Goal: Navigation & Orientation: Find specific page/section

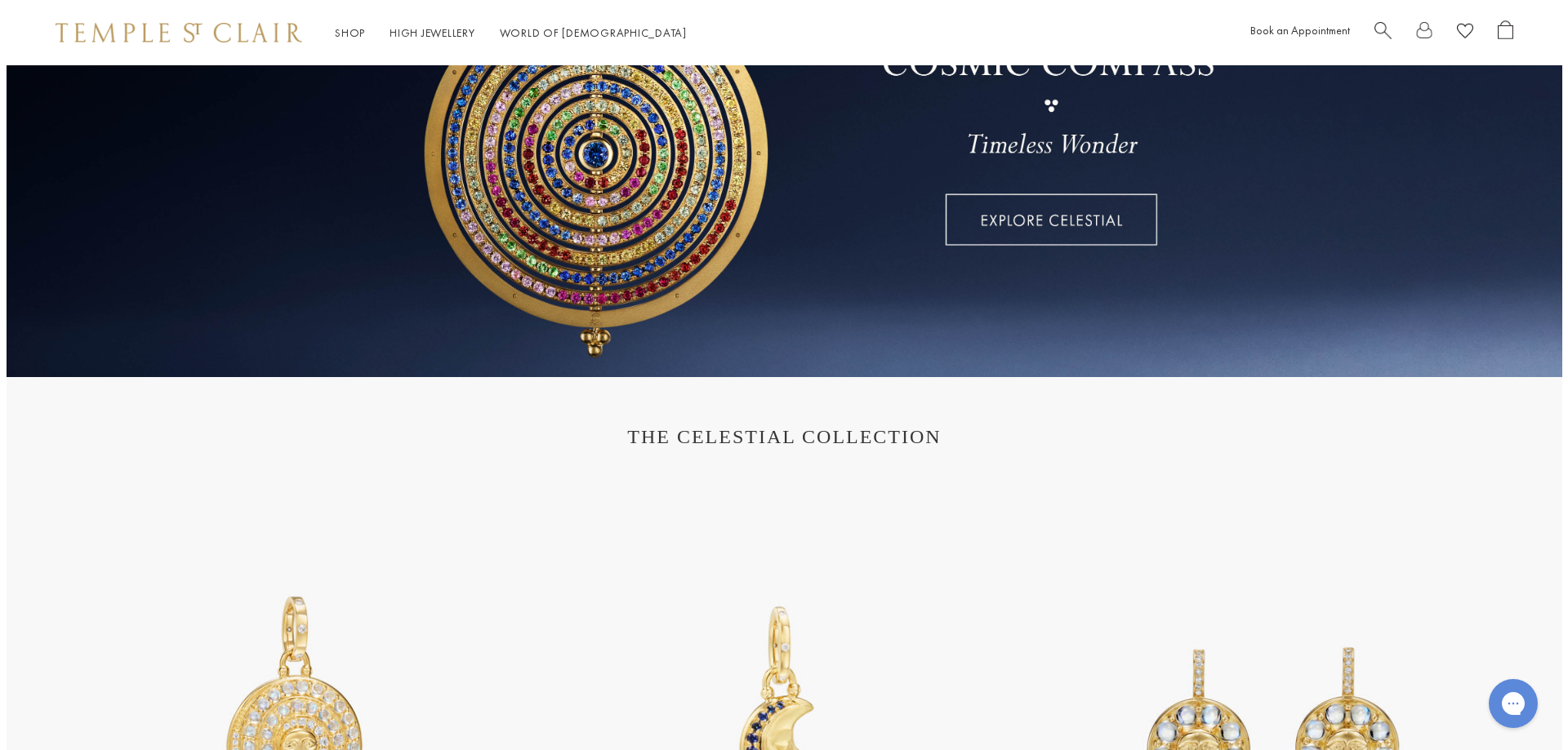
scroll to position [408, 0]
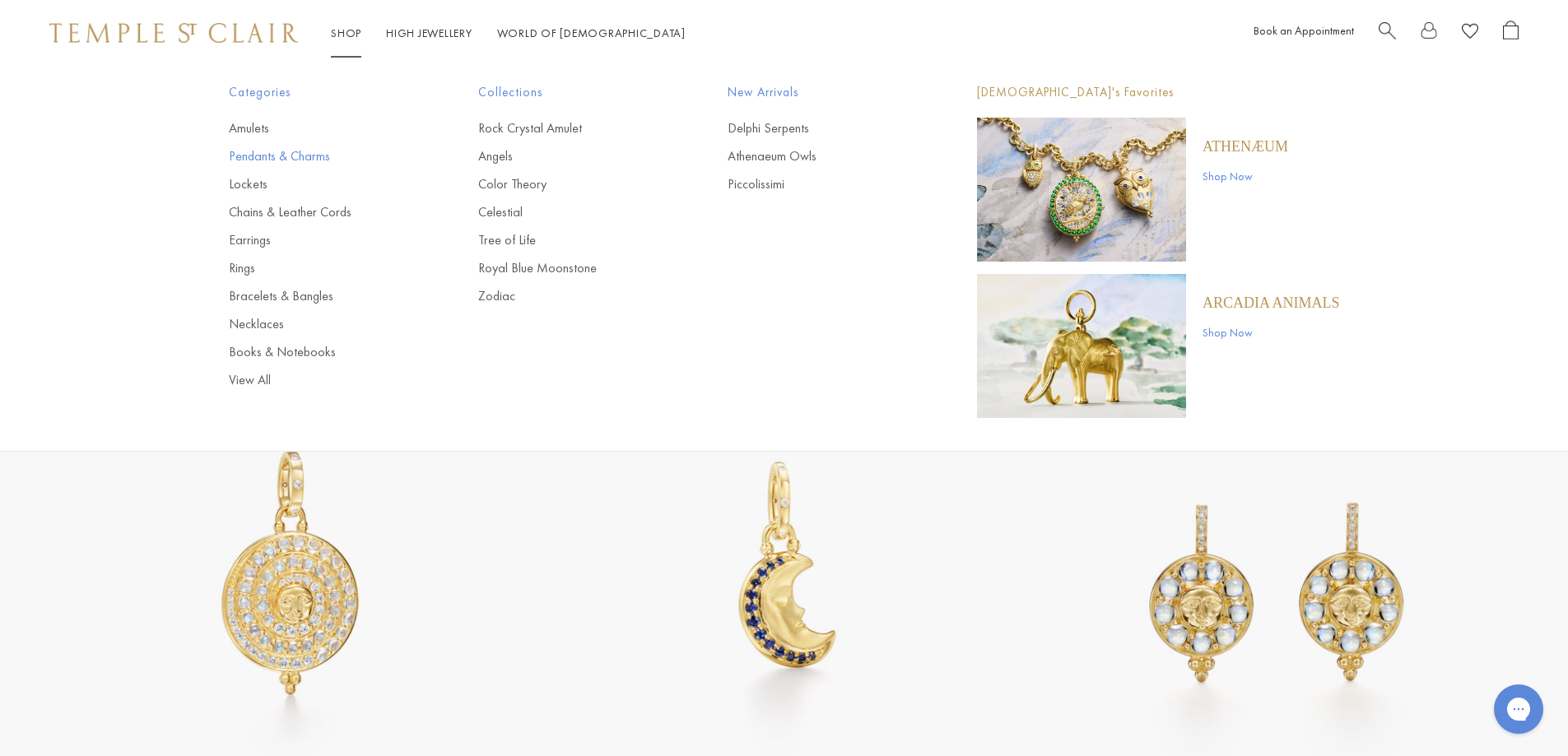
click at [273, 161] on link "Pendants & Charms" at bounding box center [320, 156] width 184 height 18
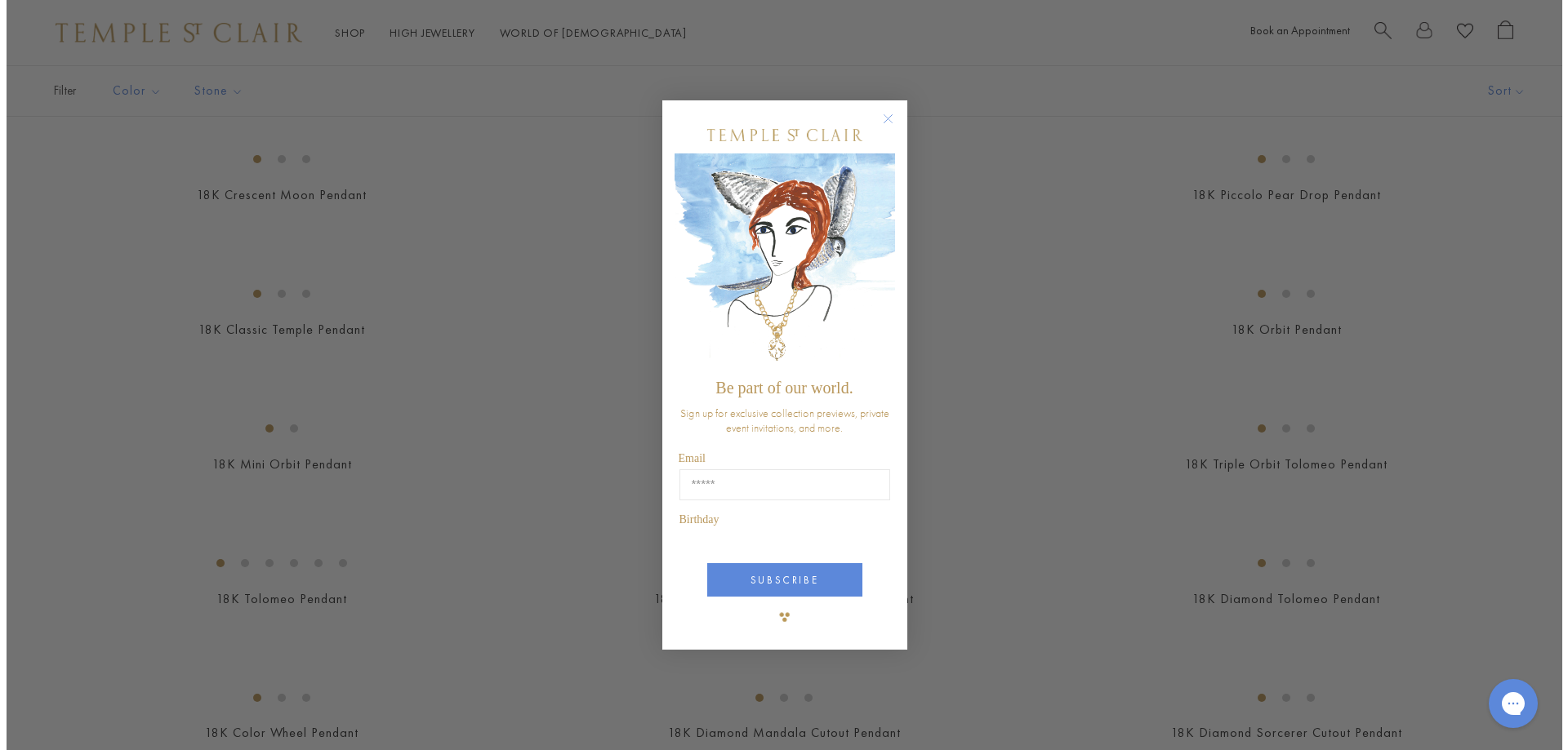
scroll to position [1885, 0]
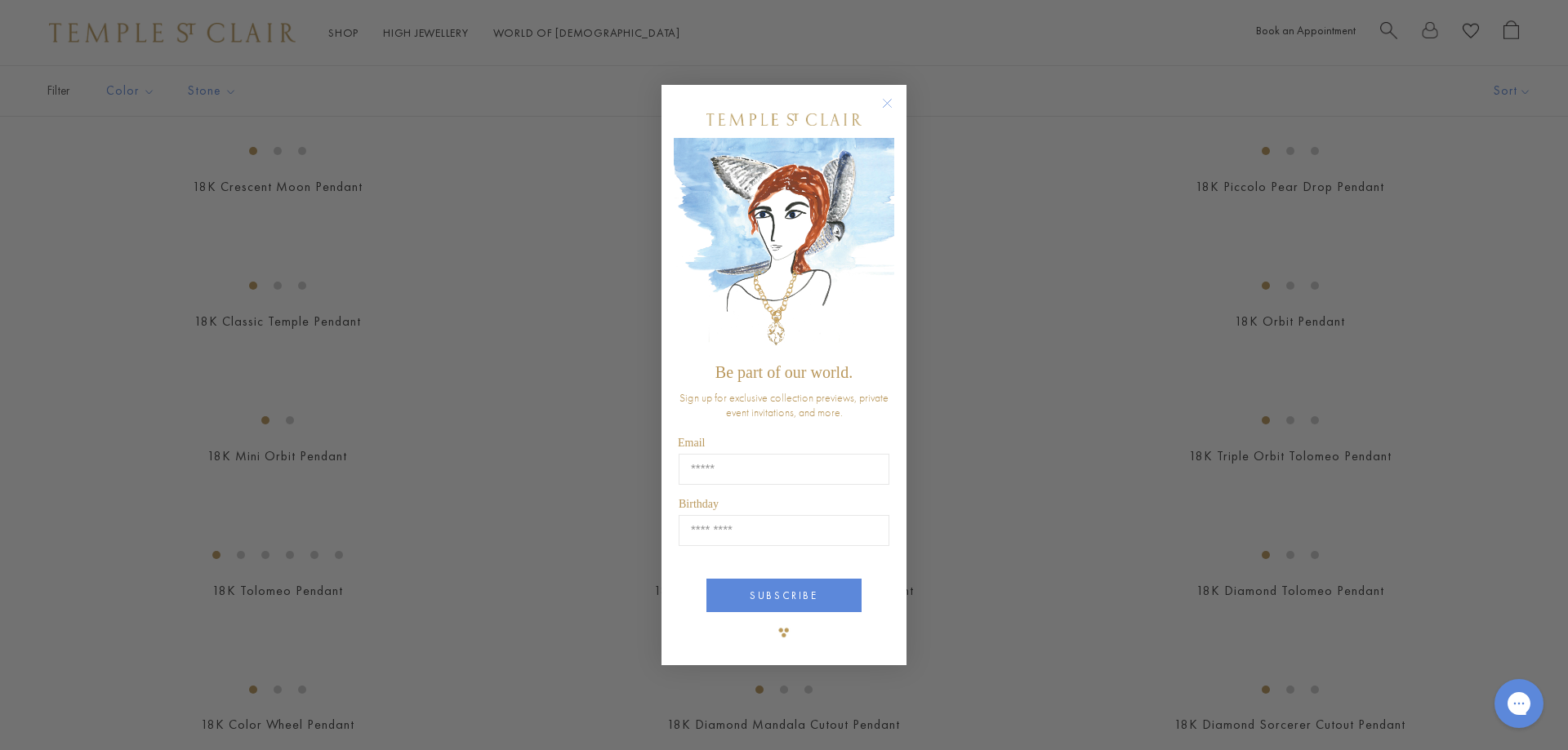
click at [887, 99] on circle "Close dialog" at bounding box center [887, 103] width 20 height 20
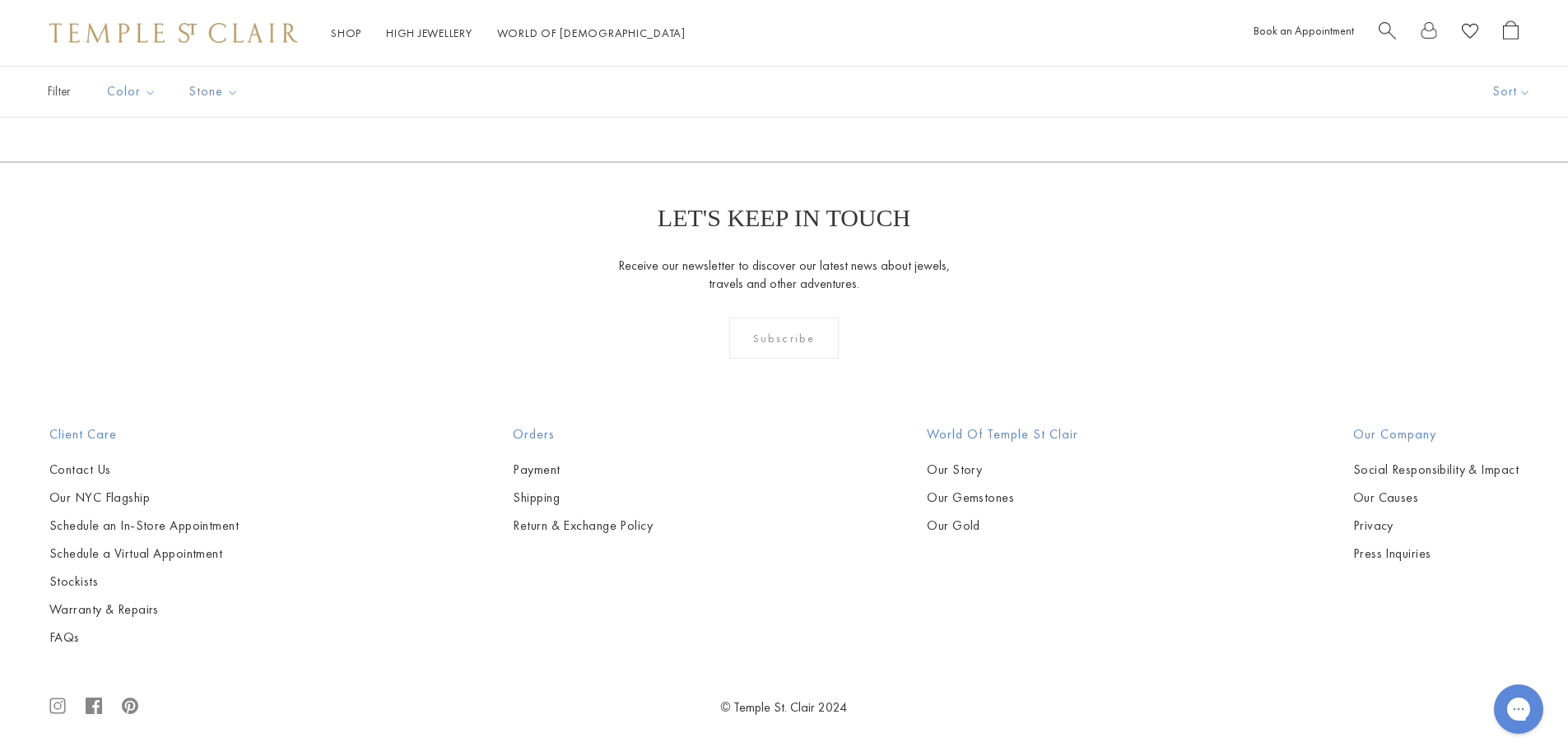
scroll to position [12755, 0]
click at [766, 95] on link "2" at bounding box center [757, 73] width 53 height 46
click at [828, 96] on link "3" at bounding box center [836, 74] width 53 height 46
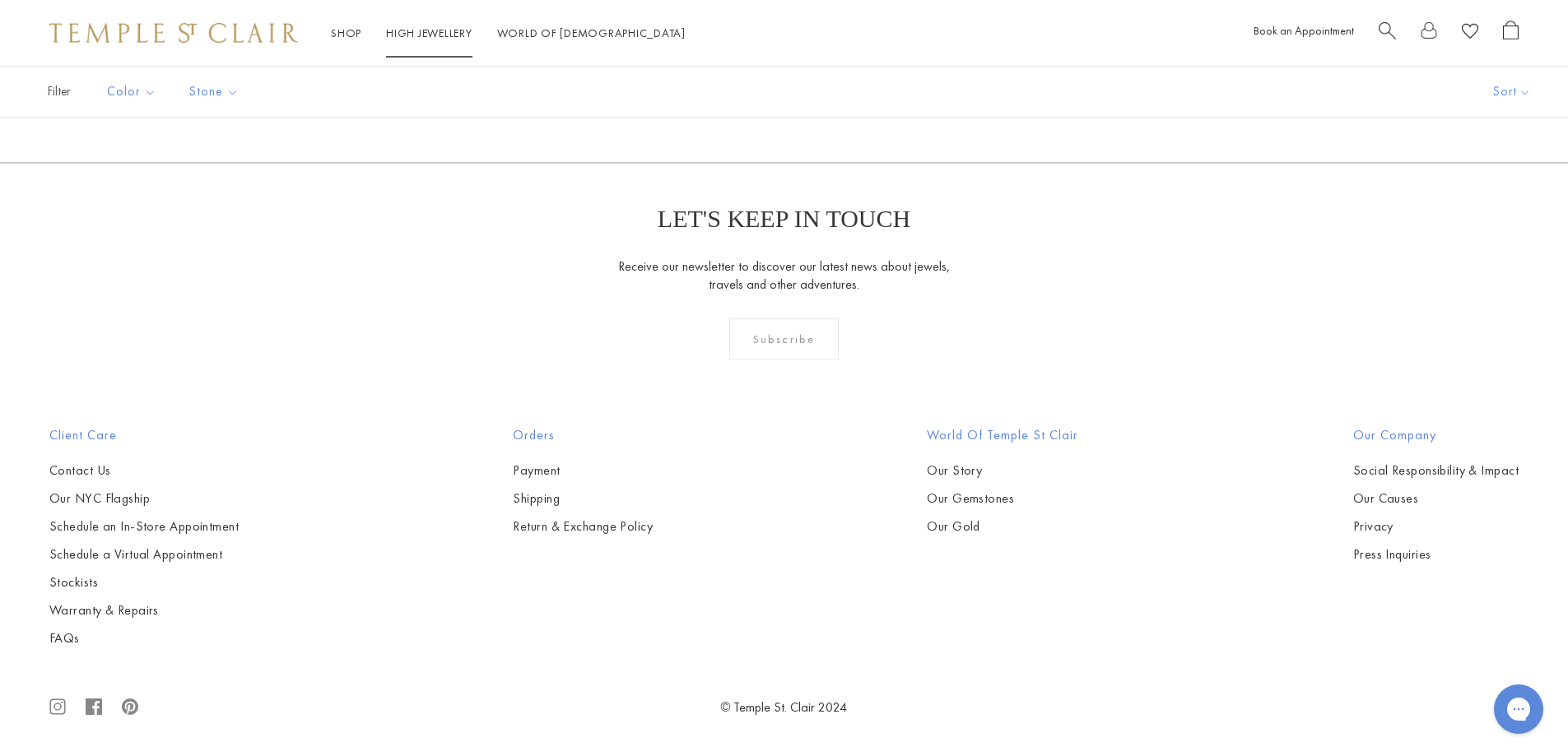
click at [416, 38] on link "High Jewellery High Jewellery" at bounding box center [429, 33] width 87 height 15
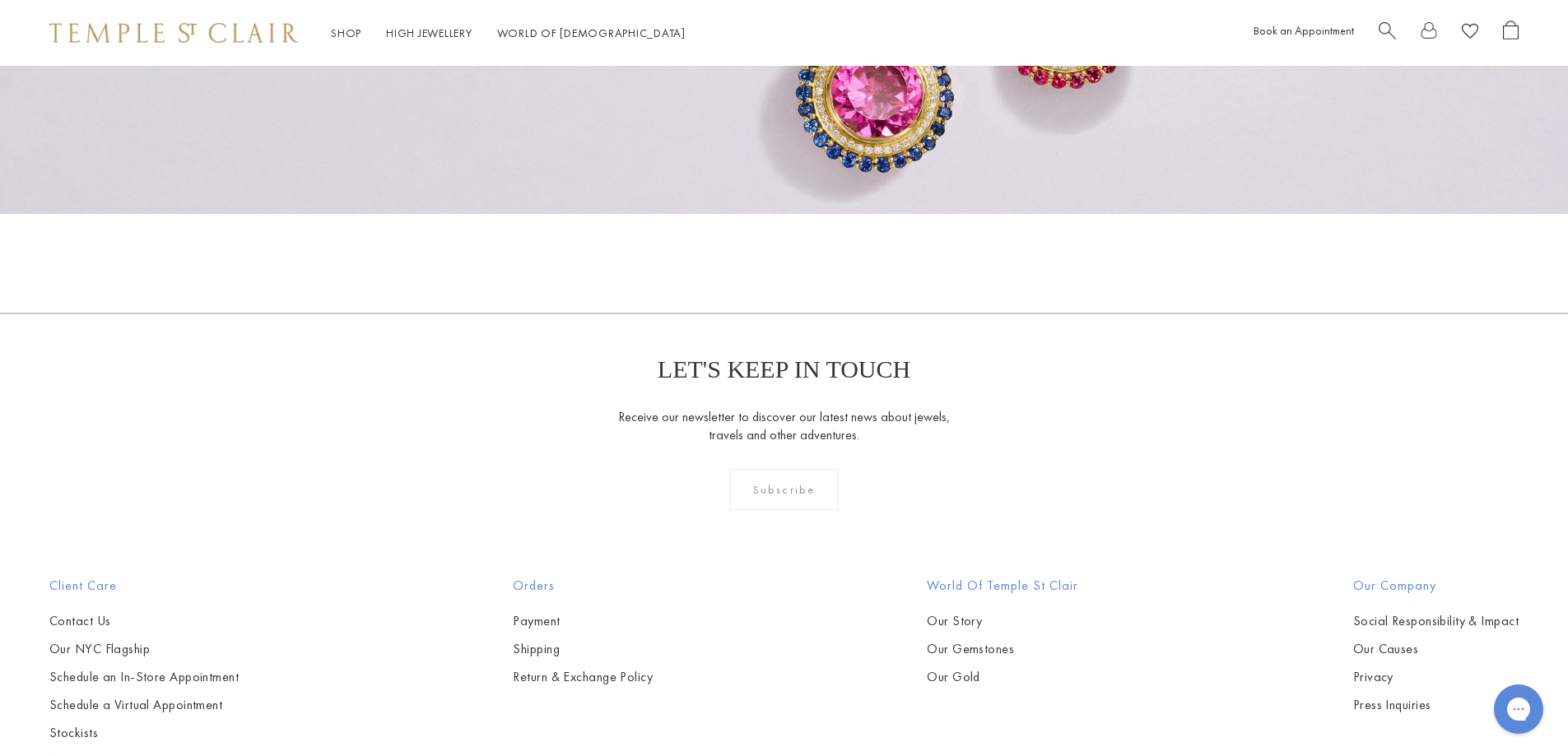
scroll to position [1436, 0]
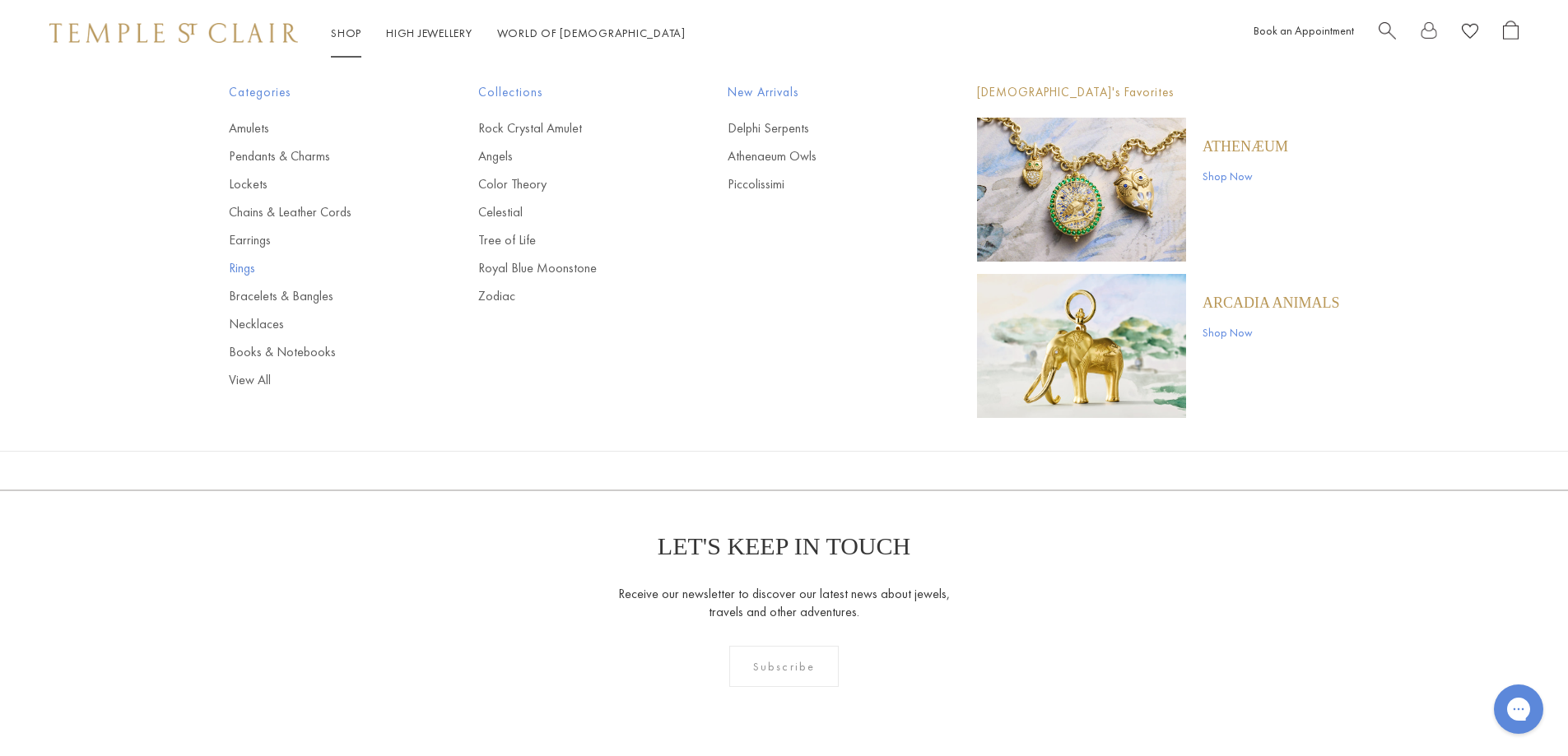
click at [239, 264] on link "Rings" at bounding box center [320, 268] width 184 height 18
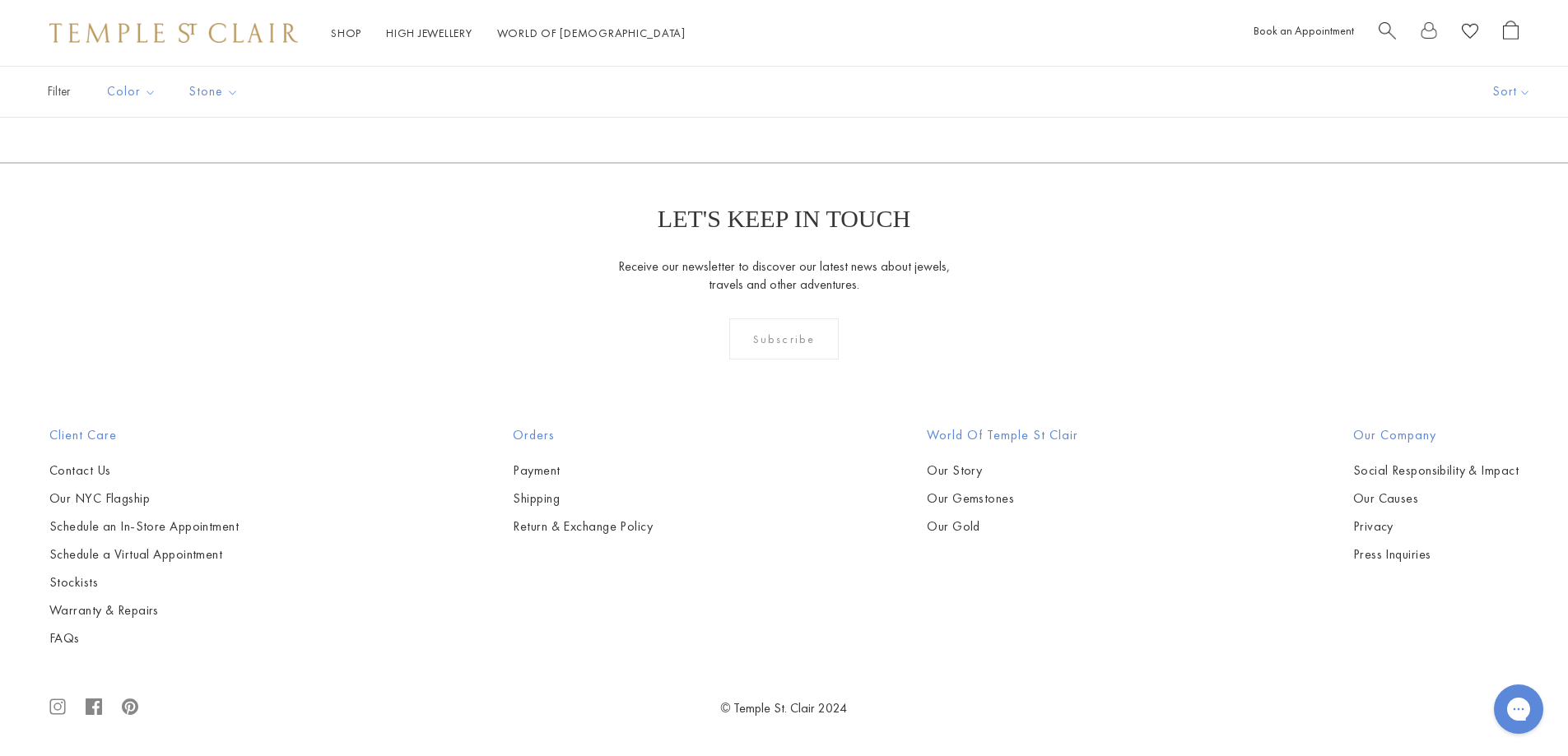
scroll to position [9463, 0]
click at [774, 96] on link "2" at bounding box center [785, 74] width 53 height 46
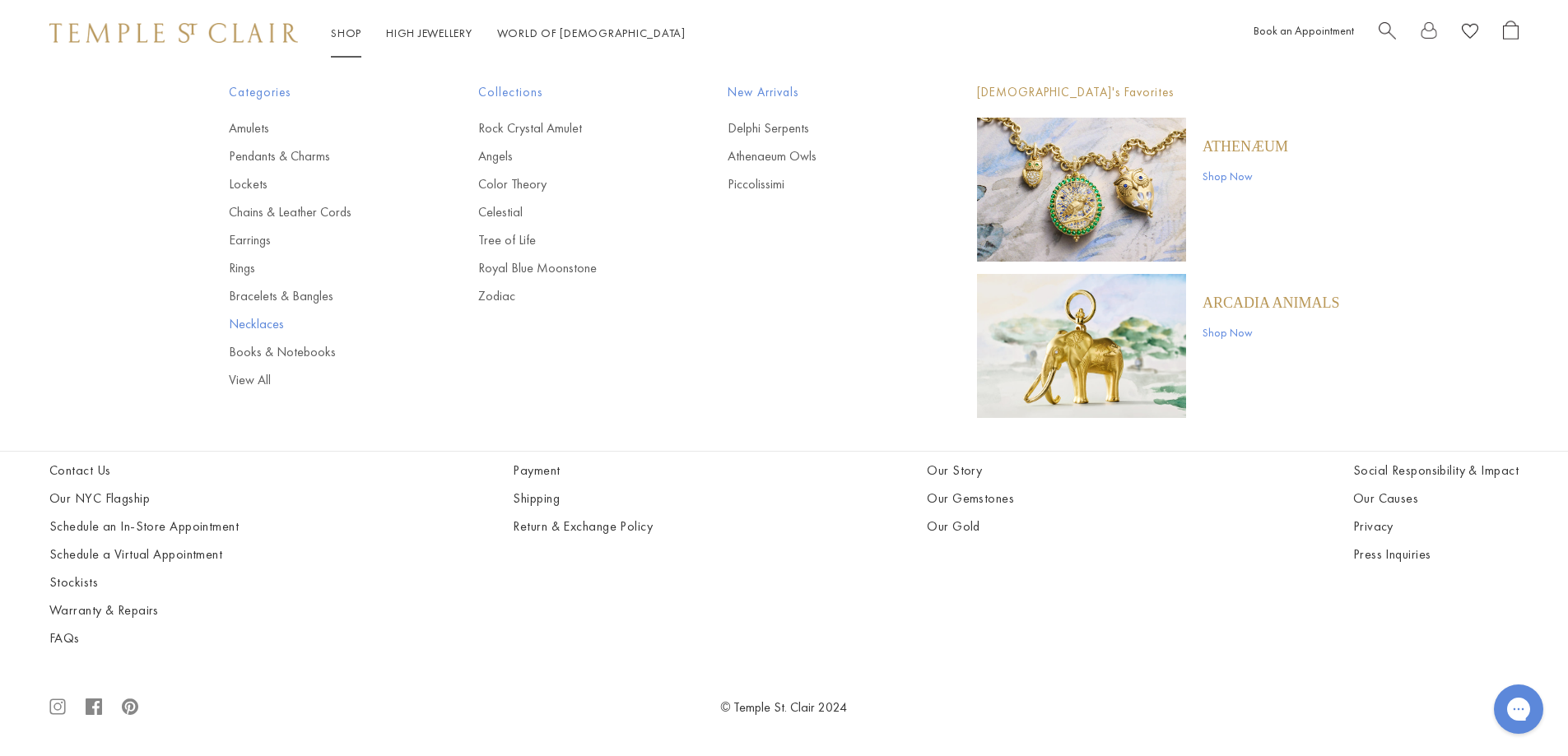
click at [257, 324] on link "Necklaces" at bounding box center [320, 324] width 184 height 18
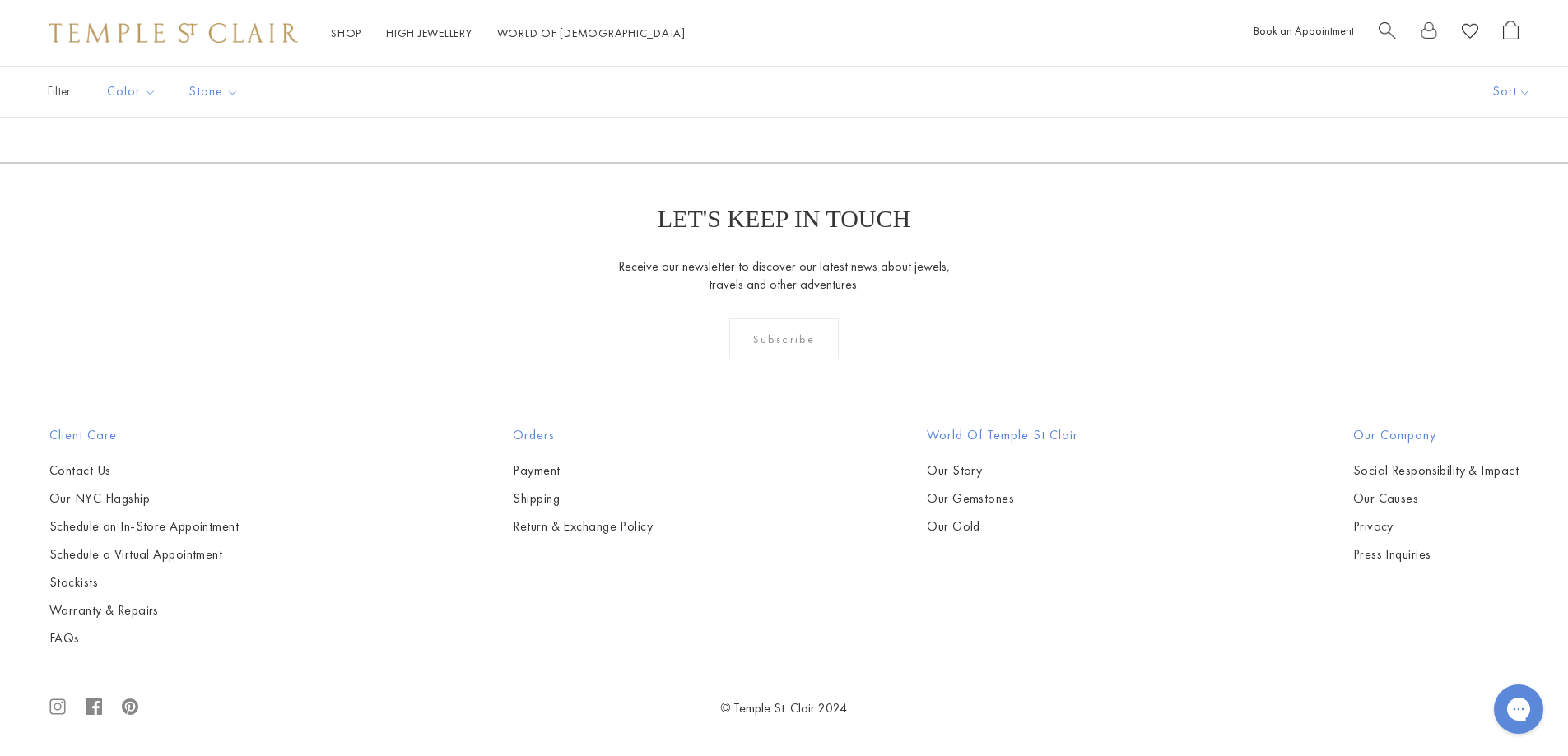
scroll to position [6501, 0]
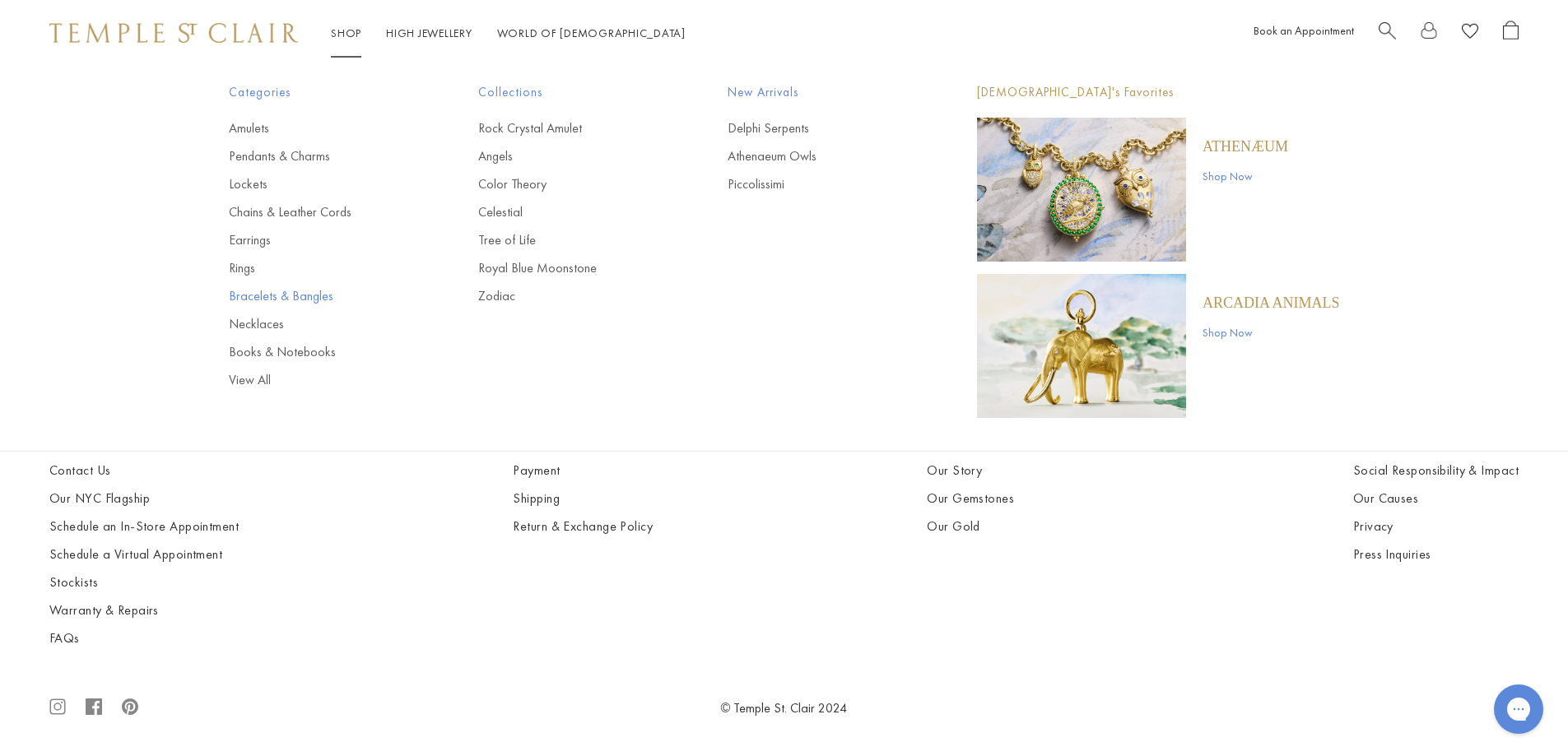
click at [239, 294] on link "Bracelets & Bangles" at bounding box center [320, 296] width 184 height 18
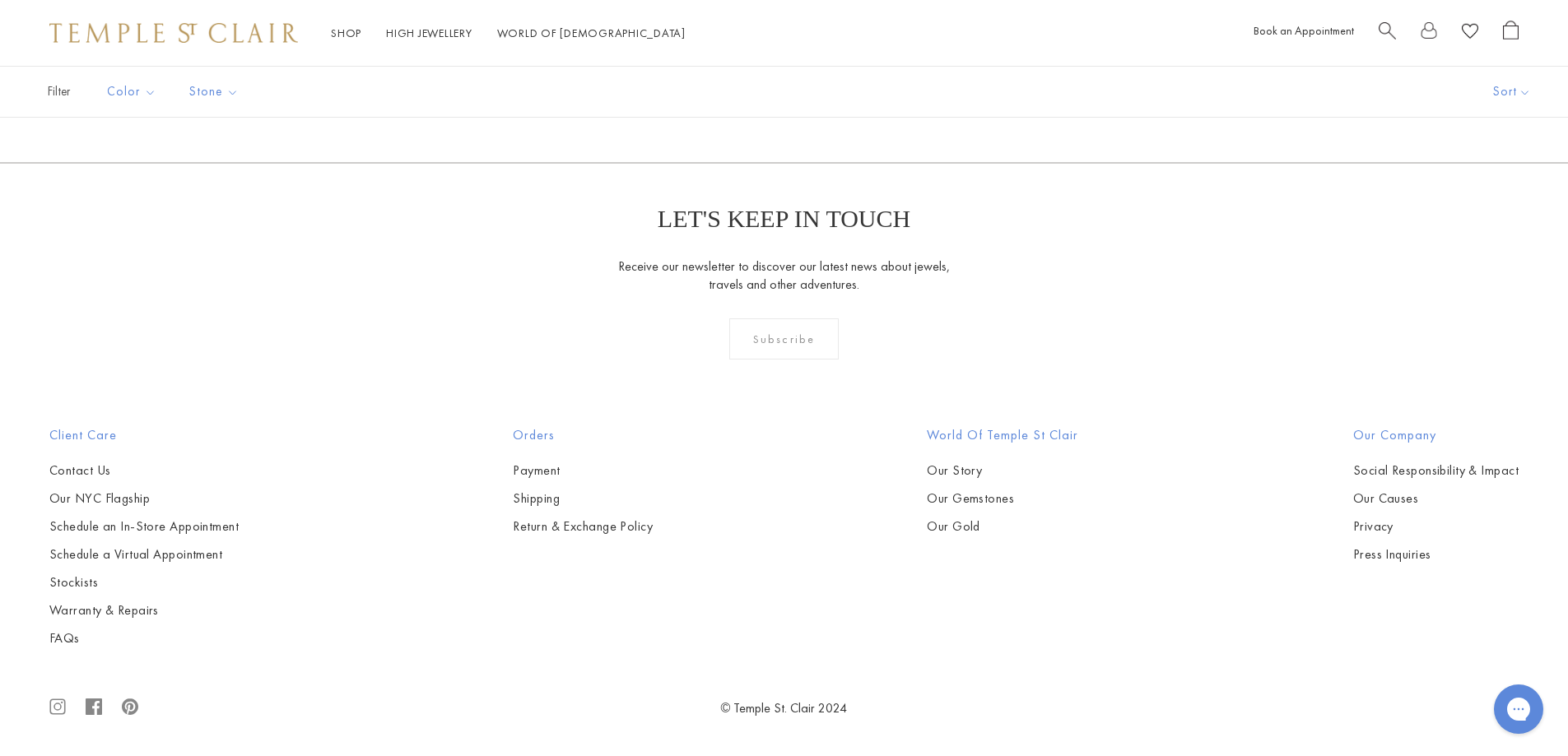
scroll to position [4526, 0]
